Goal: Navigation & Orientation: Find specific page/section

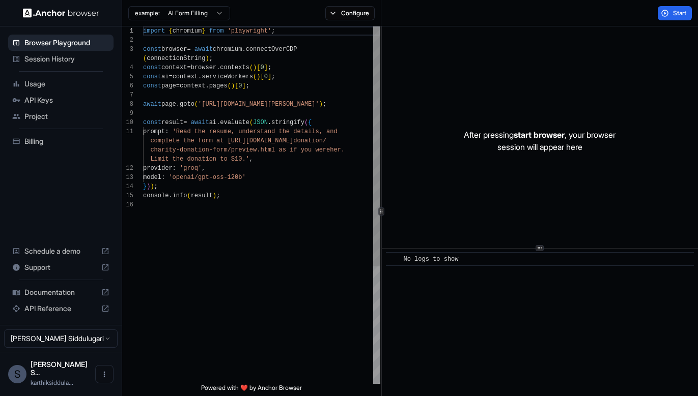
scroll to position [82, 0]
click at [36, 144] on span "Billing" at bounding box center [66, 141] width 85 height 10
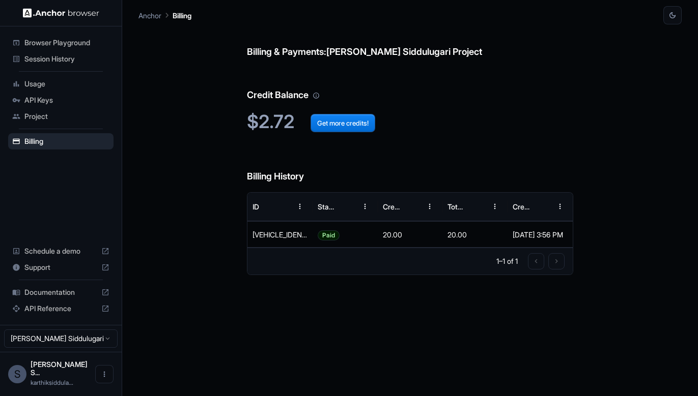
click at [41, 84] on span "Usage" at bounding box center [66, 84] width 85 height 10
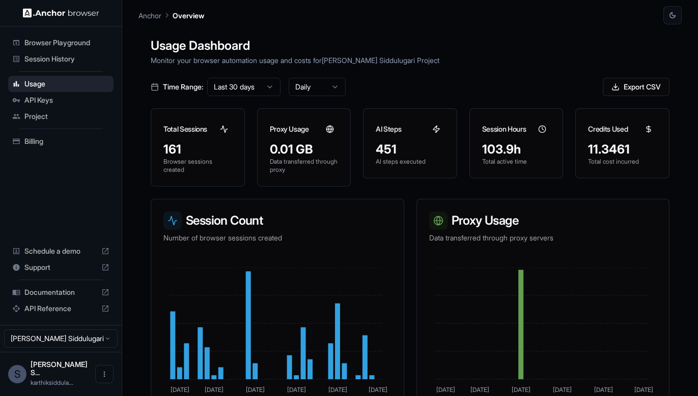
click at [66, 51] on div "Session History" at bounding box center [60, 59] width 105 height 16
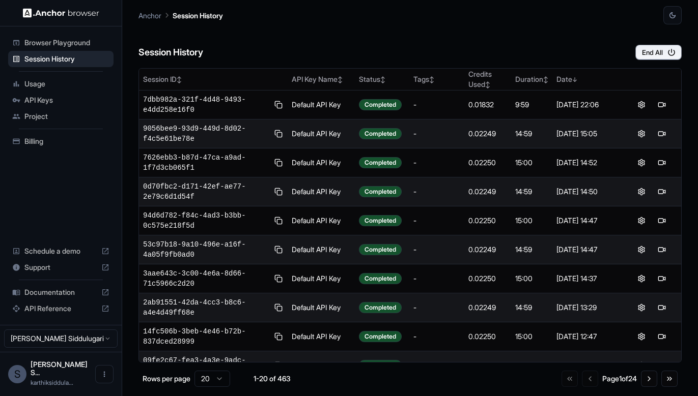
click at [69, 41] on span "Browser Playground" at bounding box center [66, 43] width 85 height 10
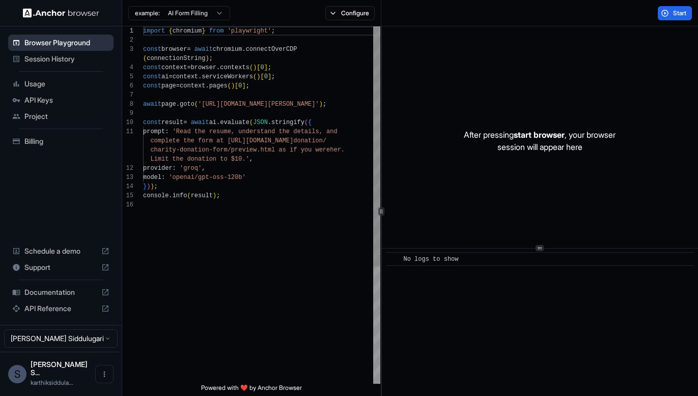
scroll to position [82, 0]
click at [76, 63] on span "Session History" at bounding box center [66, 59] width 85 height 10
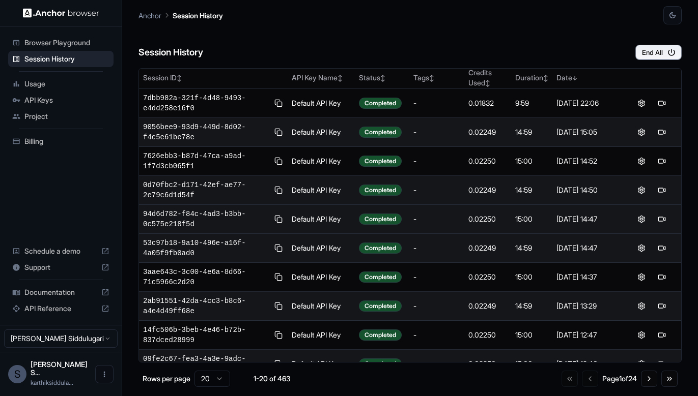
scroll to position [2, 0]
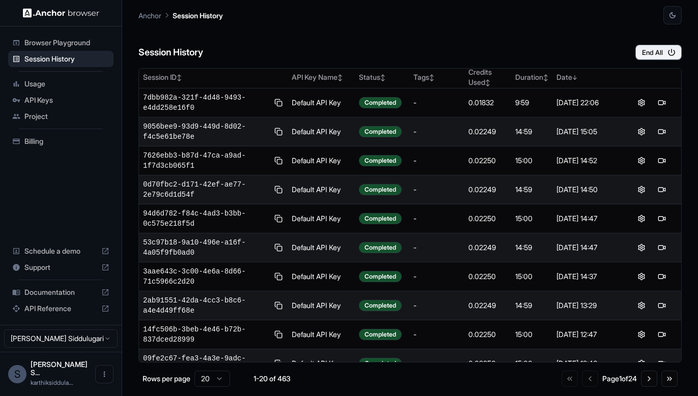
click at [34, 89] on span "Usage" at bounding box center [66, 84] width 85 height 10
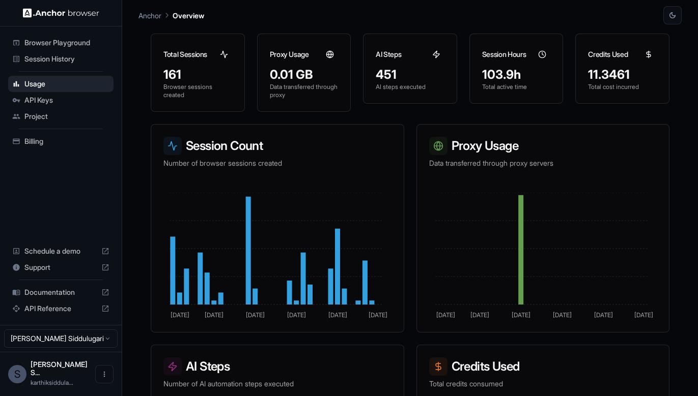
scroll to position [75, 0]
click at [518, 273] on icon at bounding box center [520, 249] width 5 height 109
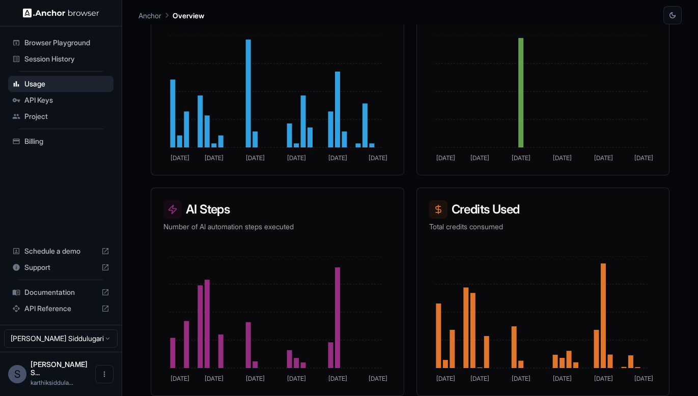
click at [30, 94] on div "API Keys" at bounding box center [60, 100] width 105 height 16
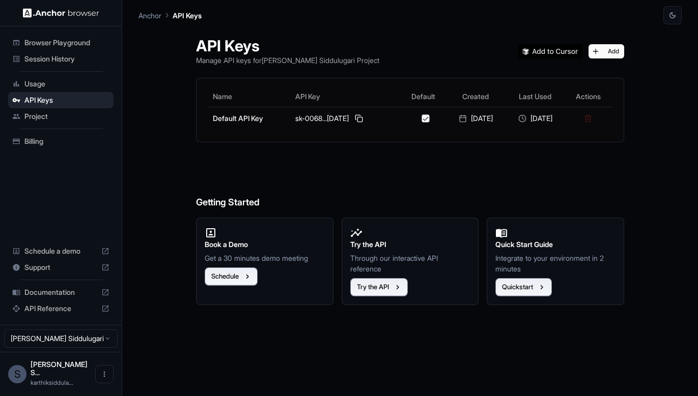
click at [47, 59] on span "Session History" at bounding box center [66, 59] width 85 height 10
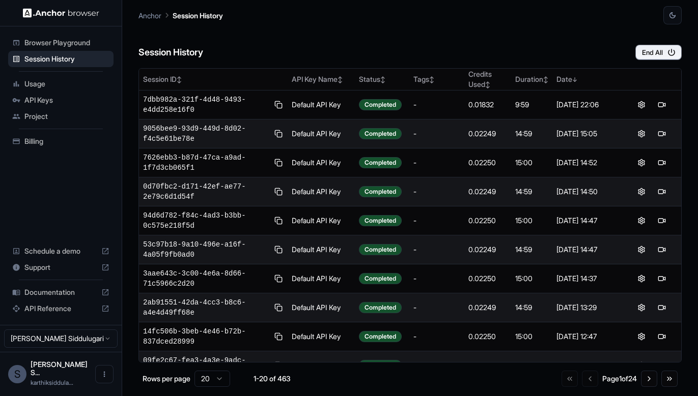
click at [52, 141] on span "Billing" at bounding box center [66, 141] width 85 height 10
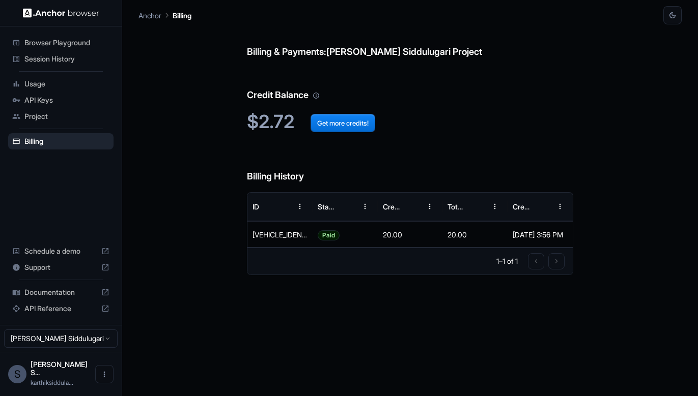
click at [58, 130] on ul "Browser Playground Session History Usage API Keys Project Billing" at bounding box center [60, 92] width 113 height 123
click at [60, 114] on span "Project" at bounding box center [66, 116] width 85 height 10
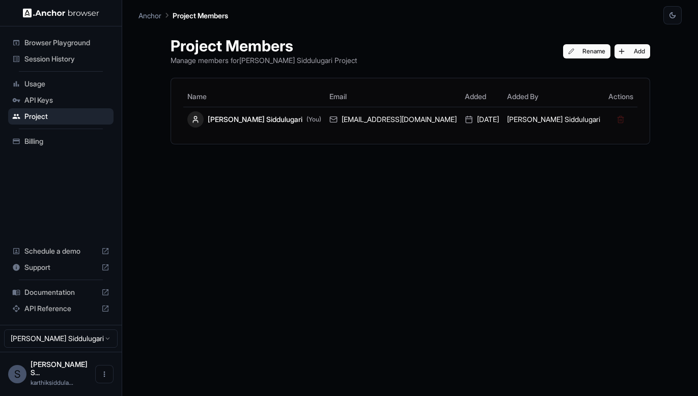
click at [67, 99] on span "API Keys" at bounding box center [66, 100] width 85 height 10
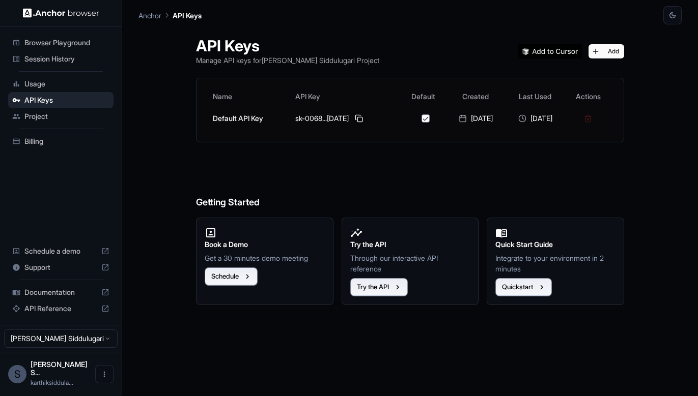
click at [70, 80] on span "Usage" at bounding box center [66, 84] width 85 height 10
